Goal: Transaction & Acquisition: Download file/media

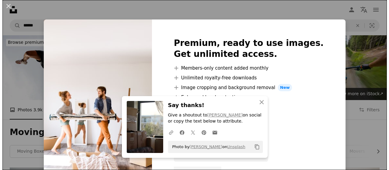
scroll to position [669, 0]
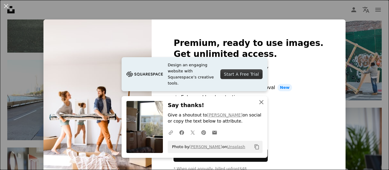
click at [259, 104] on icon "button" at bounding box center [261, 102] width 4 height 4
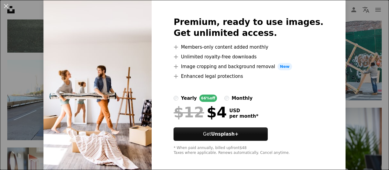
scroll to position [10, 0]
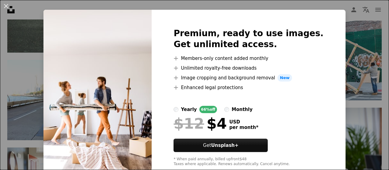
click at [361, 68] on div "An X shape Premium, ready to use images. Get unlimited access. A plus sign Memb…" at bounding box center [194, 85] width 389 height 170
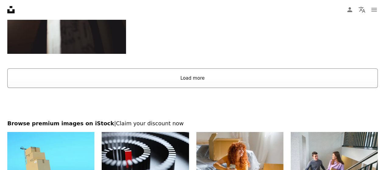
scroll to position [975, 0]
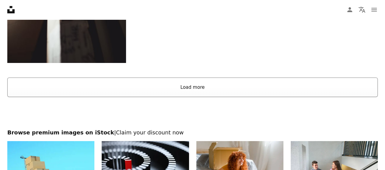
click at [201, 82] on button "Load more" at bounding box center [192, 87] width 370 height 19
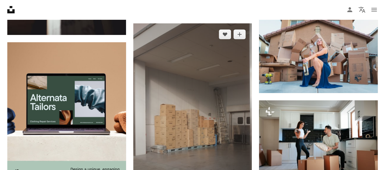
scroll to position [1036, 0]
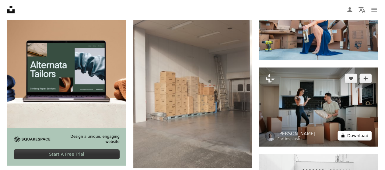
click at [353, 134] on button "A lock Download" at bounding box center [354, 136] width 34 height 10
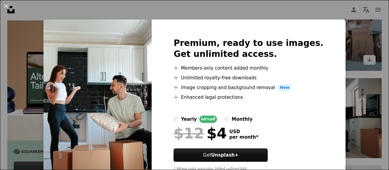
click at [345, 32] on div "An X shape Premium, ready to use images. Get unlimited access. A plus sign Memb…" at bounding box center [194, 85] width 389 height 170
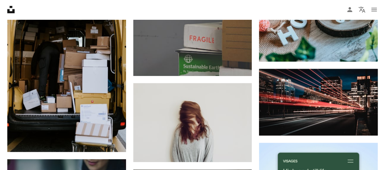
scroll to position [1751, 0]
